Goal: Task Accomplishment & Management: Use online tool/utility

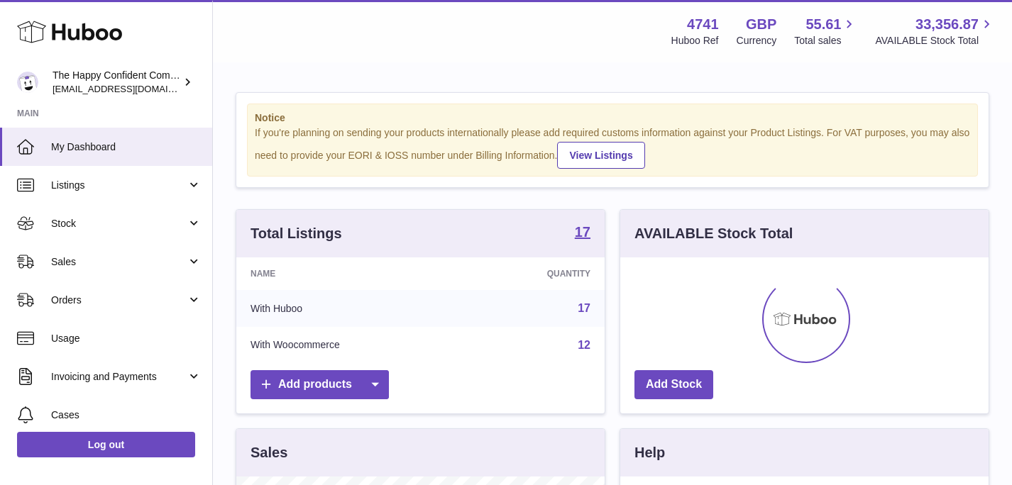
scroll to position [221, 368]
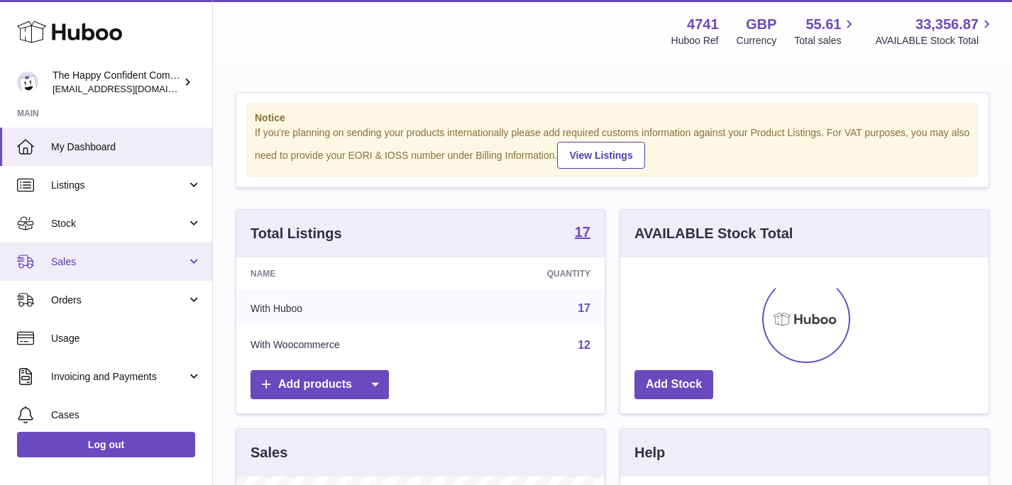
click at [65, 266] on span "Sales" at bounding box center [119, 261] width 136 height 13
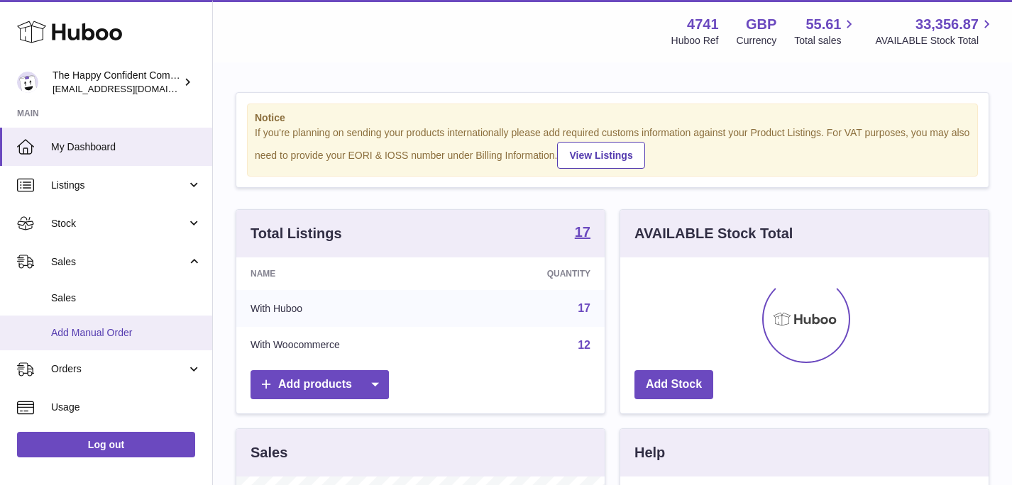
click at [91, 327] on span "Add Manual Order" at bounding box center [126, 332] width 150 height 13
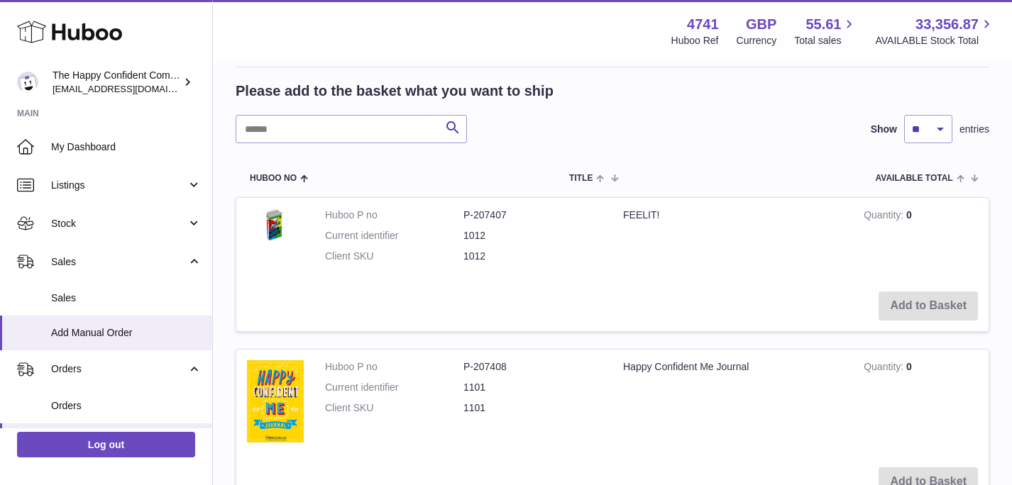
scroll to position [212, 0]
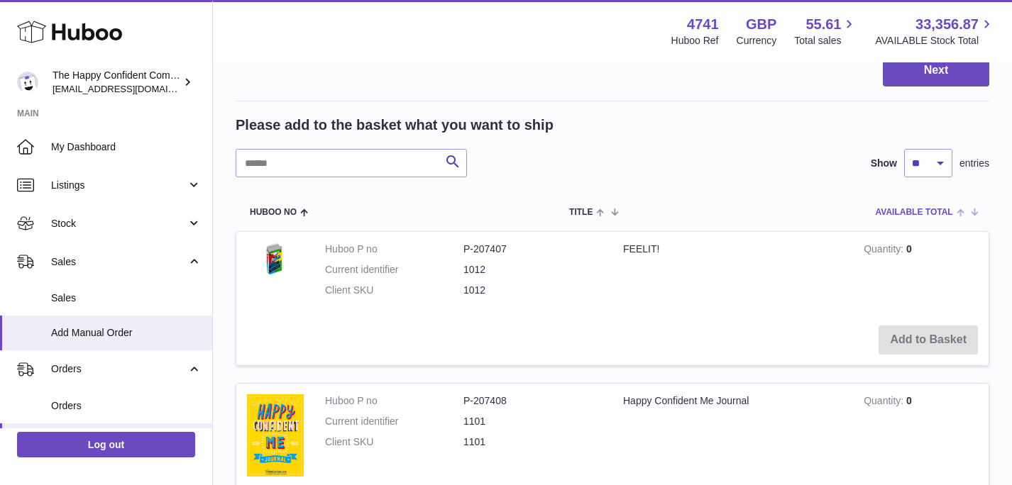
click at [960, 212] on span at bounding box center [964, 211] width 22 height 11
click at [969, 211] on span at bounding box center [969, 211] width 12 height 11
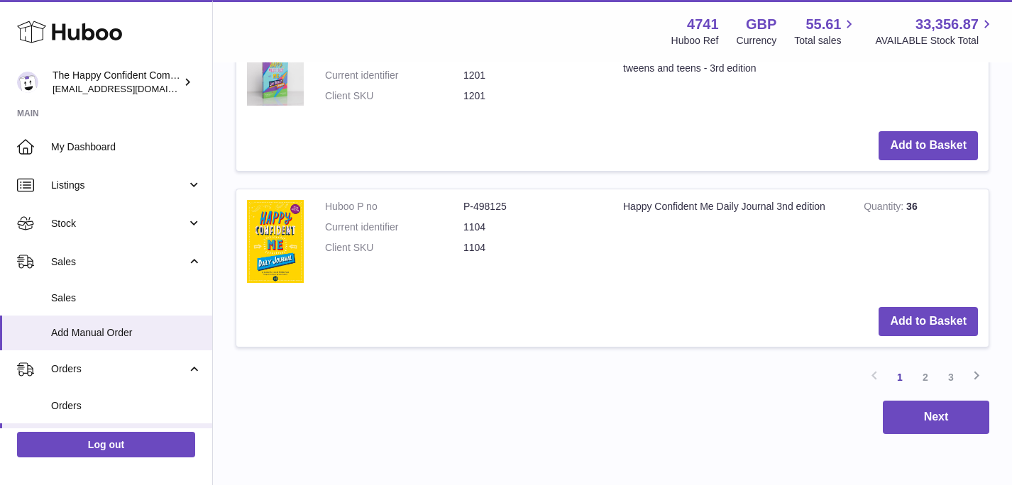
scroll to position [1814, 0]
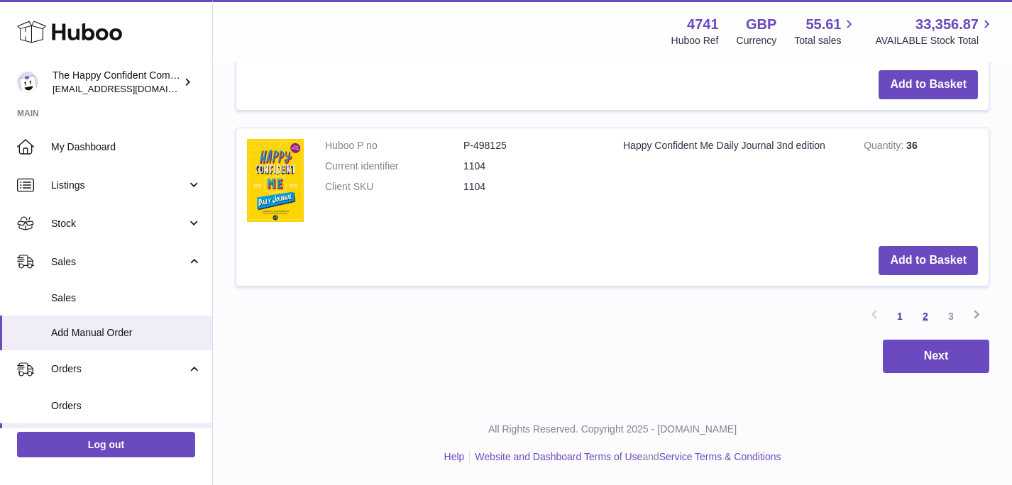
click at [923, 315] on link "2" at bounding box center [926, 317] width 26 height 26
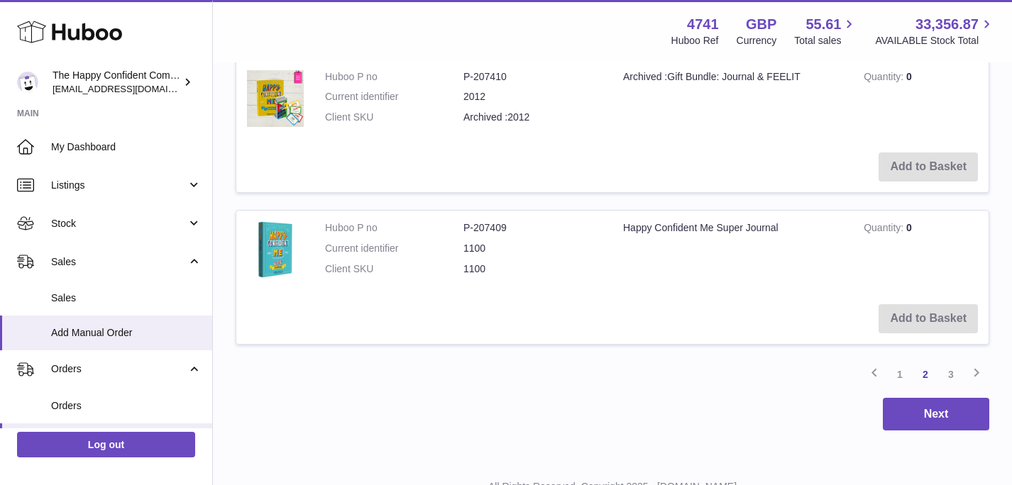
scroll to position [1702, 0]
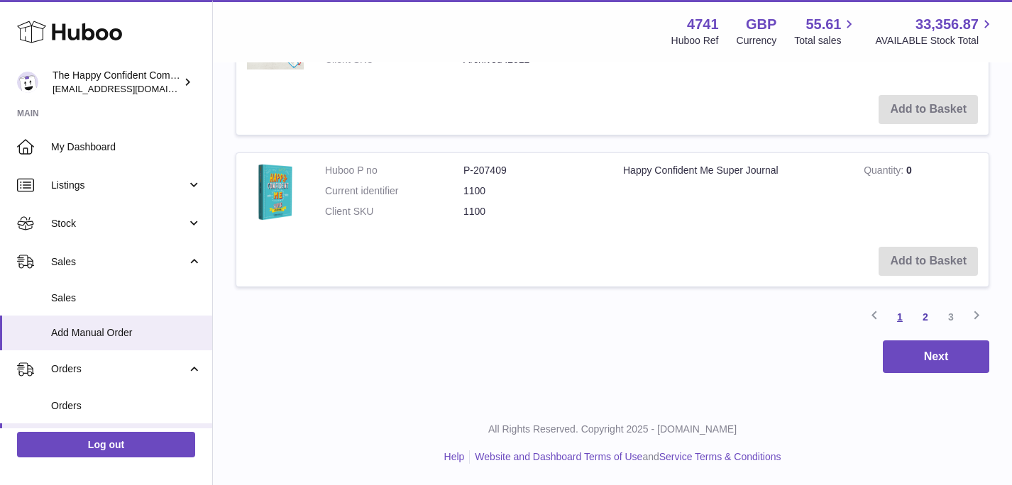
click at [901, 316] on link "1" at bounding box center [900, 317] width 26 height 26
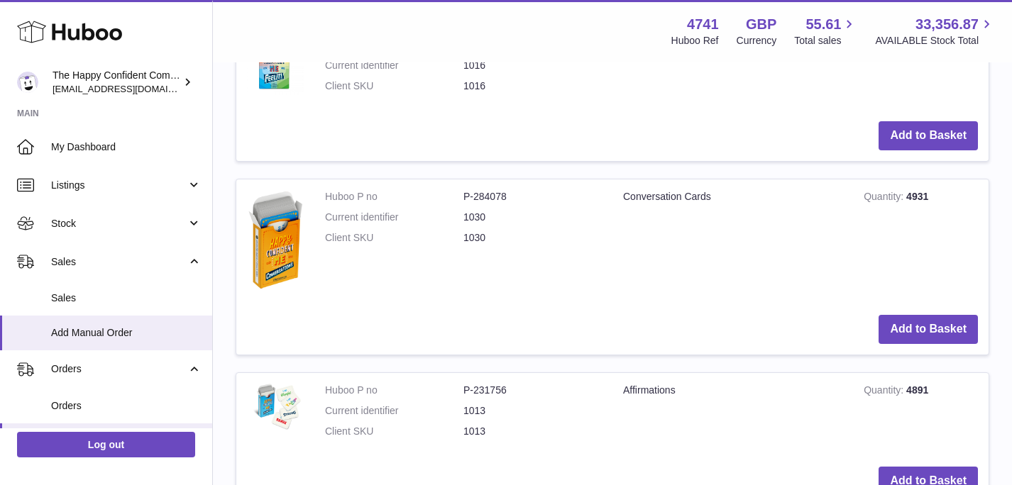
scroll to position [423, 0]
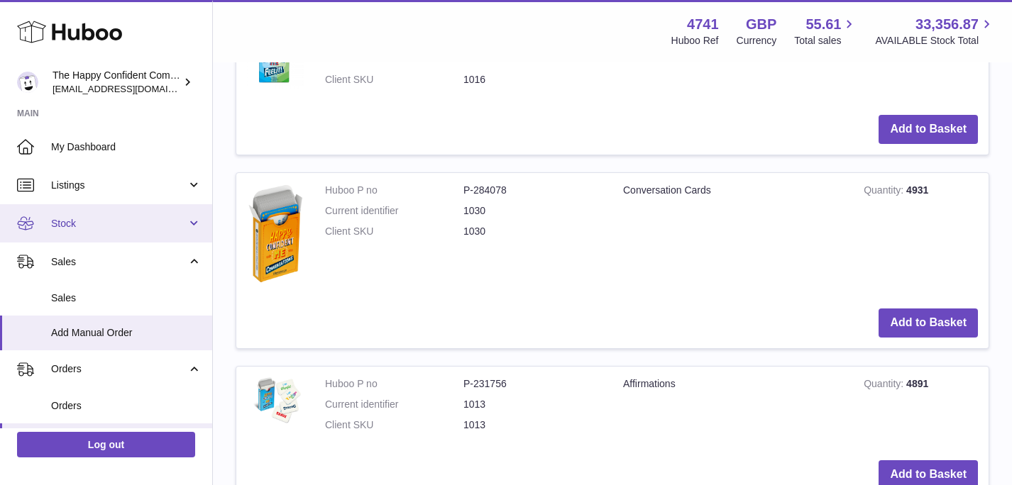
click at [59, 219] on span "Stock" at bounding box center [119, 223] width 136 height 13
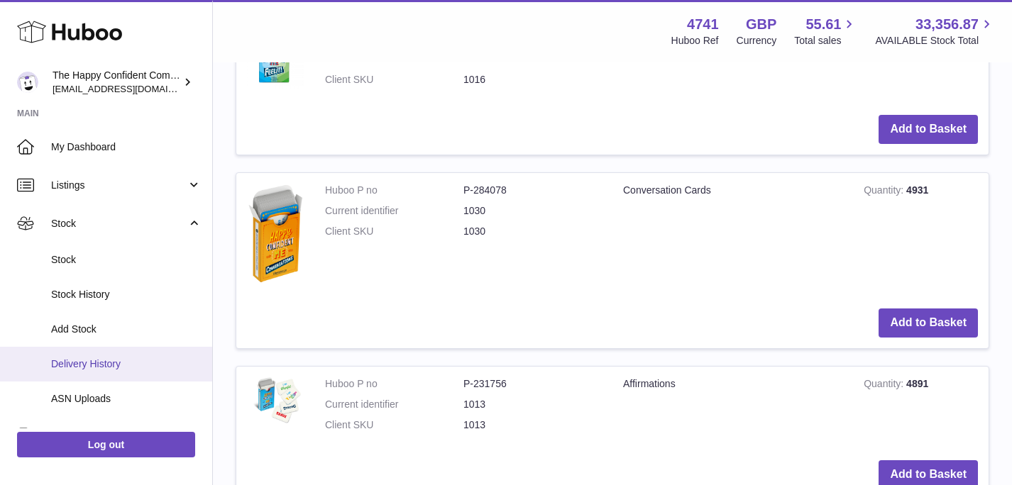
click at [77, 356] on link "Delivery History" at bounding box center [106, 364] width 212 height 35
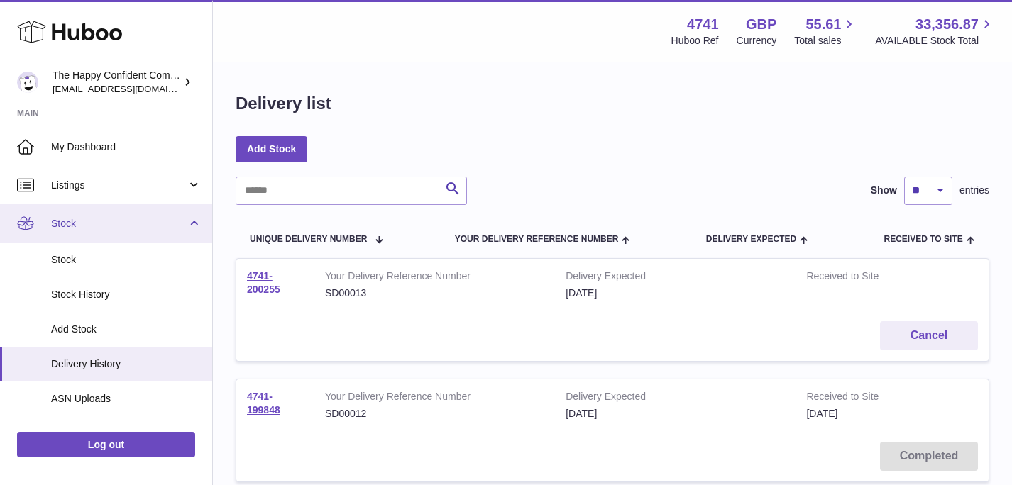
click at [192, 217] on link "Stock" at bounding box center [106, 223] width 212 height 38
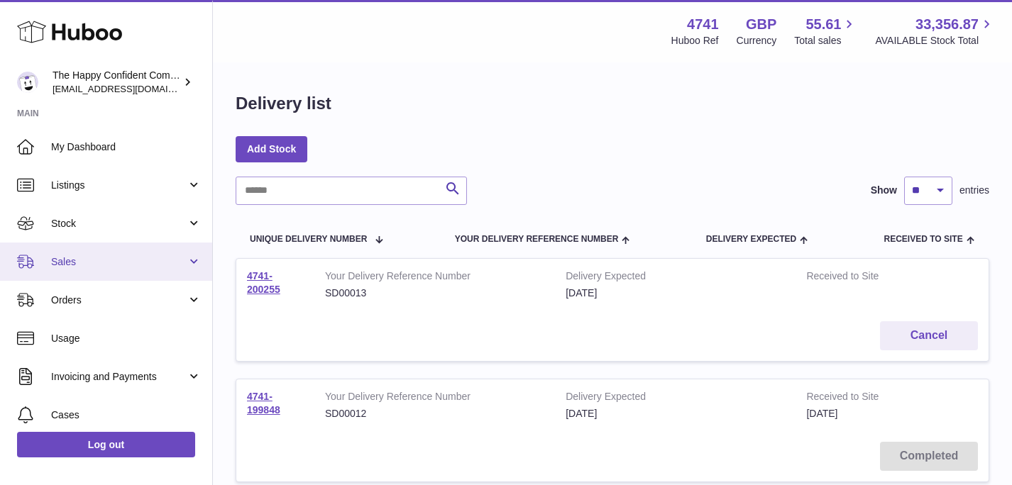
click at [73, 260] on span "Sales" at bounding box center [119, 261] width 136 height 13
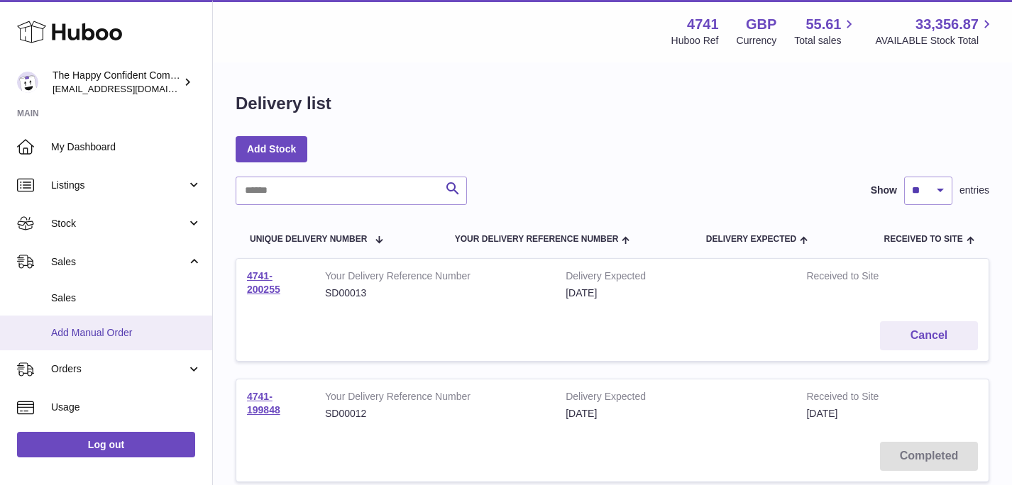
drag, startPoint x: 87, startPoint y: 328, endPoint x: 108, endPoint y: 326, distance: 21.3
click at [87, 328] on span "Add Manual Order" at bounding box center [126, 332] width 150 height 13
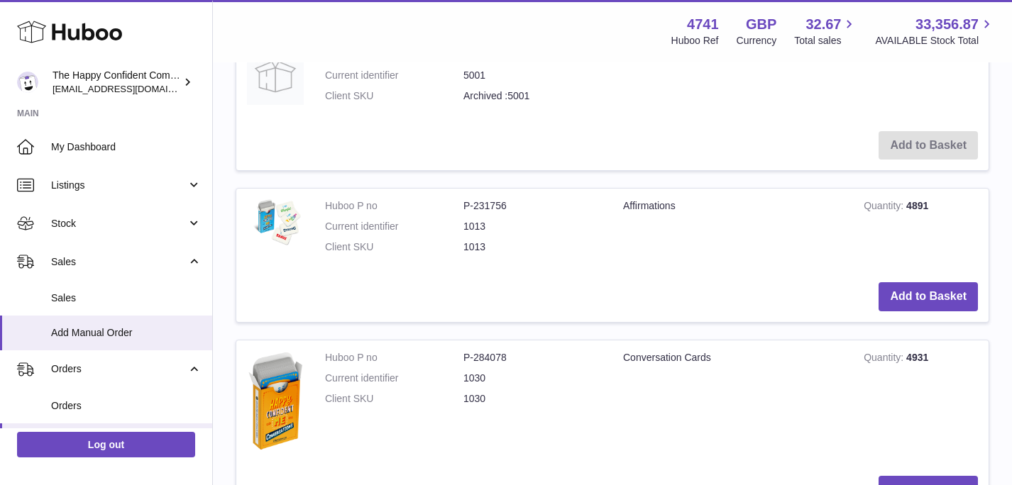
scroll to position [1339, 0]
